Goal: Task Accomplishment & Management: Manage account settings

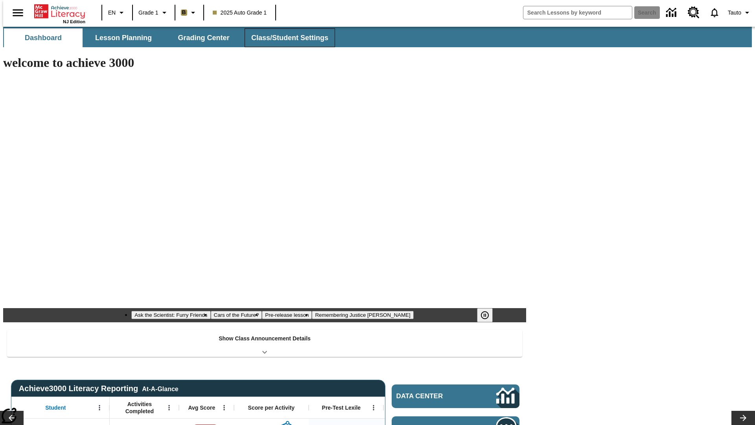
click at [286, 38] on button "Class/Student Settings" at bounding box center [290, 37] width 90 height 19
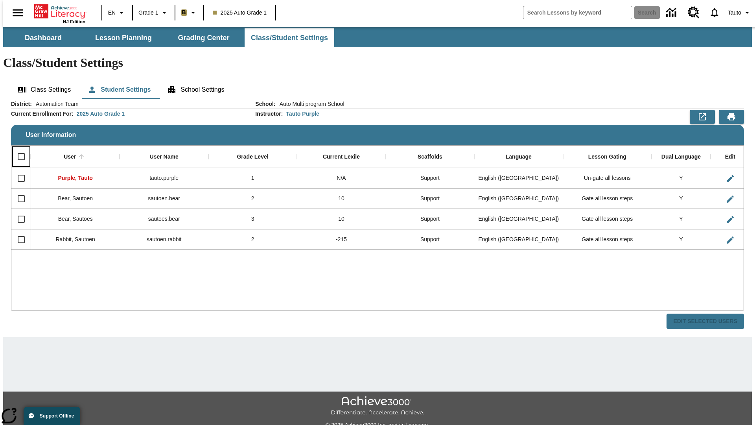
click at [18, 148] on input "Select all rows" at bounding box center [21, 156] width 17 height 17
checkbox input "true"
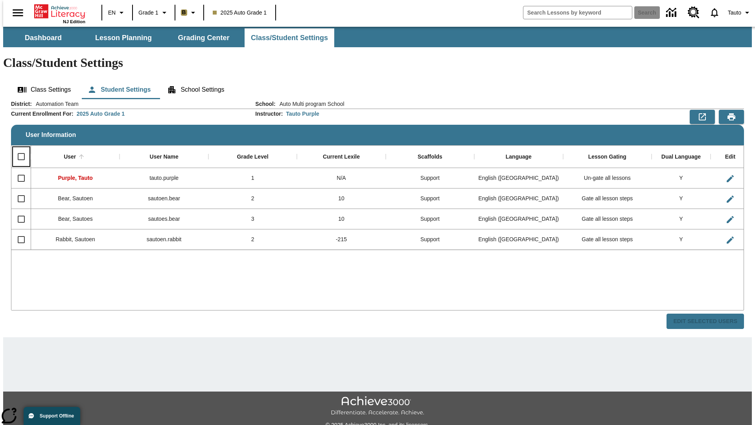
checkbox input "true"
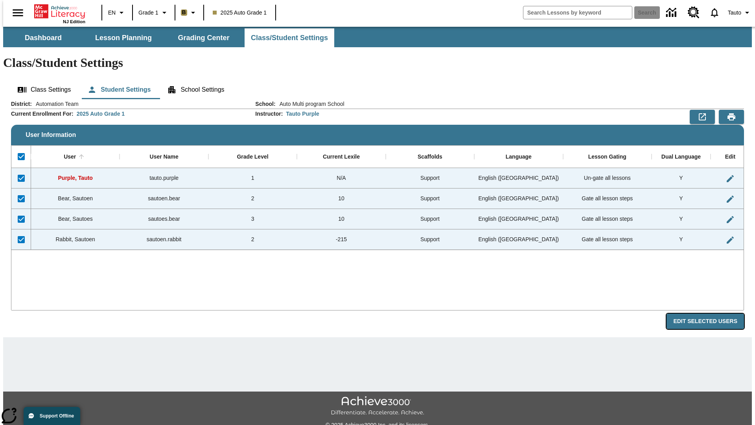
click at [712, 314] on button "Edit Selected Users" at bounding box center [706, 321] width 78 height 15
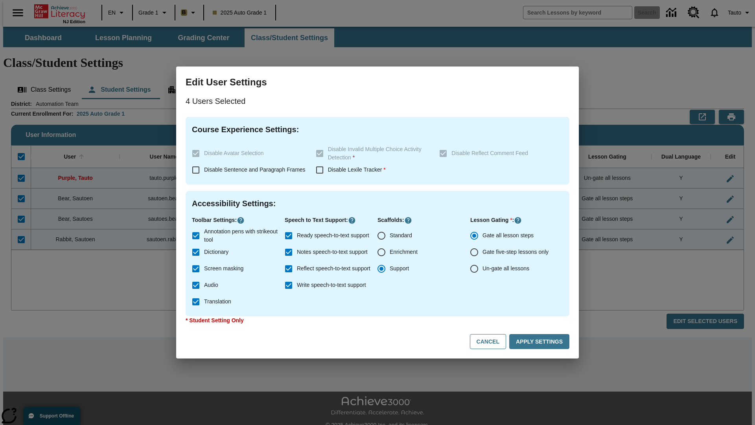
click at [382, 252] on input "Enrichment" at bounding box center [381, 252] width 17 height 17
click at [492, 342] on button "Cancel" at bounding box center [488, 341] width 36 height 15
radio input "false"
radio input "true"
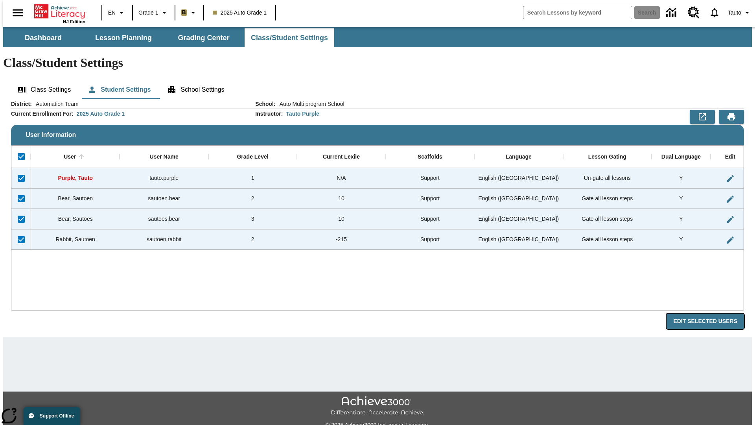
click at [712, 314] on button "Edit Selected Users" at bounding box center [706, 321] width 78 height 15
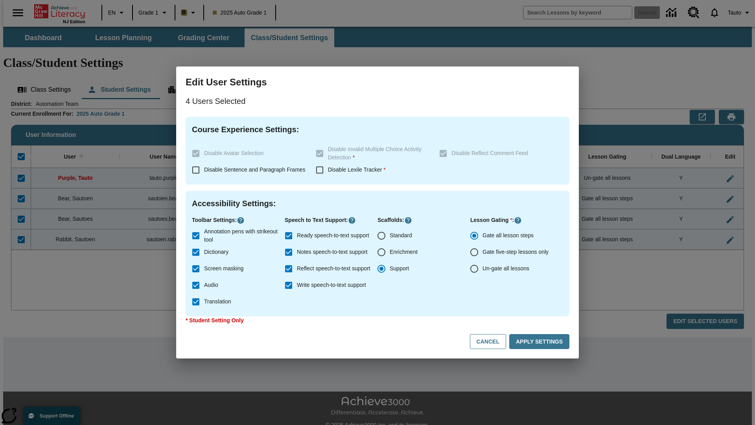
click at [382, 252] on input "Enrichment" at bounding box center [381, 252] width 17 height 17
radio input "true"
click at [541, 342] on button "Apply Settings" at bounding box center [540, 341] width 60 height 15
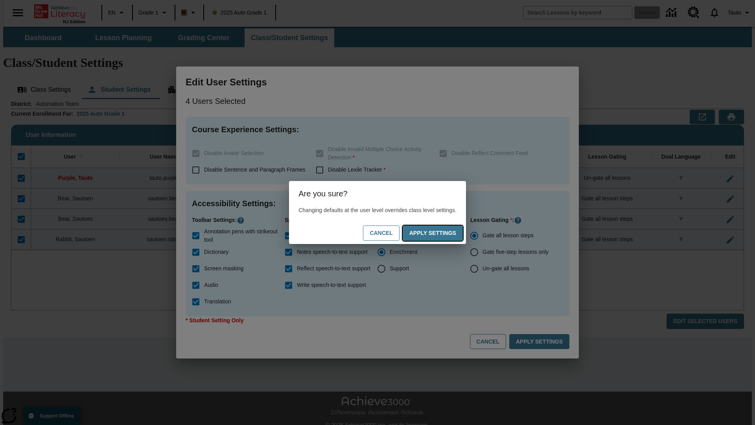
click at [441, 233] on button "Apply Settings" at bounding box center [433, 232] width 60 height 15
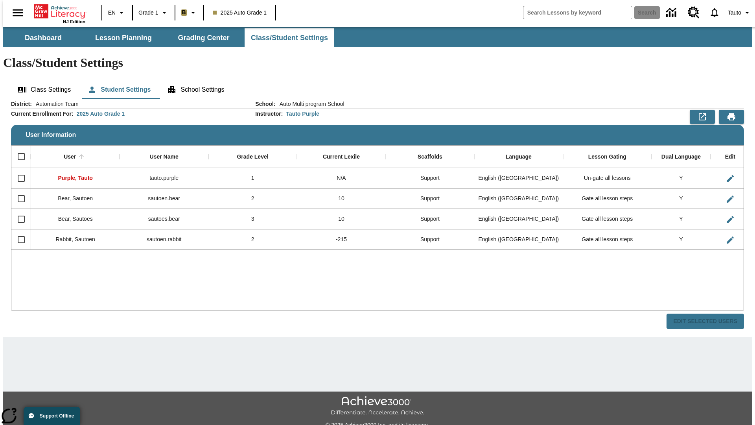
checkbox input "false"
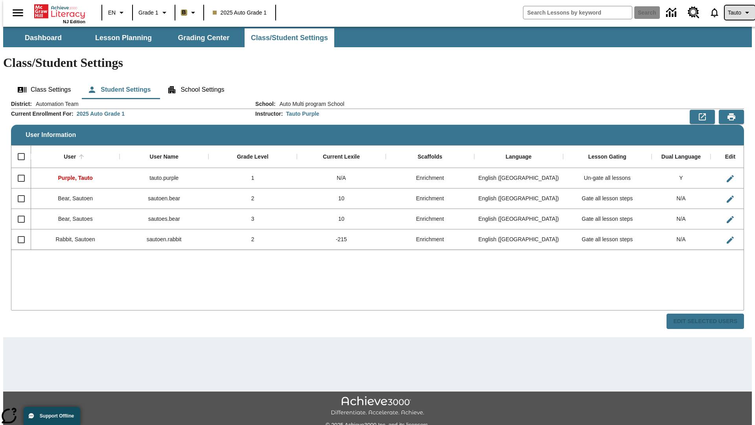
click at [736, 13] on span "Tauto" at bounding box center [734, 13] width 13 height 8
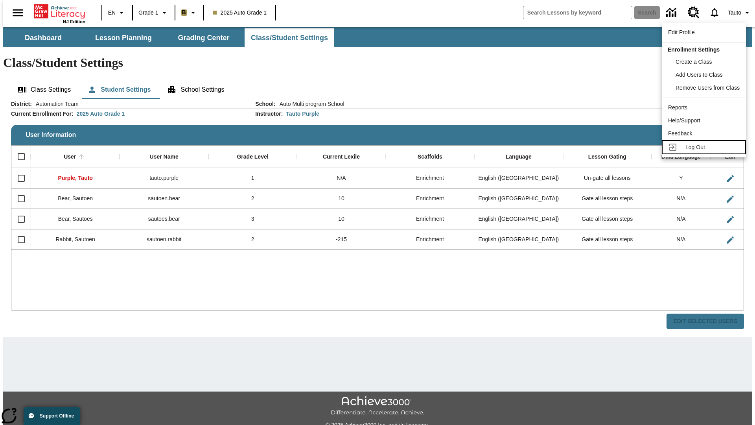
click at [705, 147] on span "Log Out" at bounding box center [696, 147] width 20 height 6
